Goal: Check status: Check status

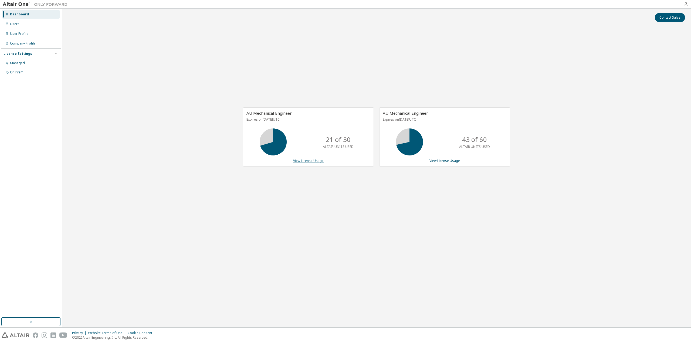
click at [302, 161] on link "View License Usage" at bounding box center [308, 160] width 30 height 5
click at [342, 199] on div "AU Mechanical Engineer Expires on [DATE] UTC 21 of 30 ALTAIR UNITS USED View Li…" at bounding box center [376, 139] width 623 height 223
